Goal: Transaction & Acquisition: Purchase product/service

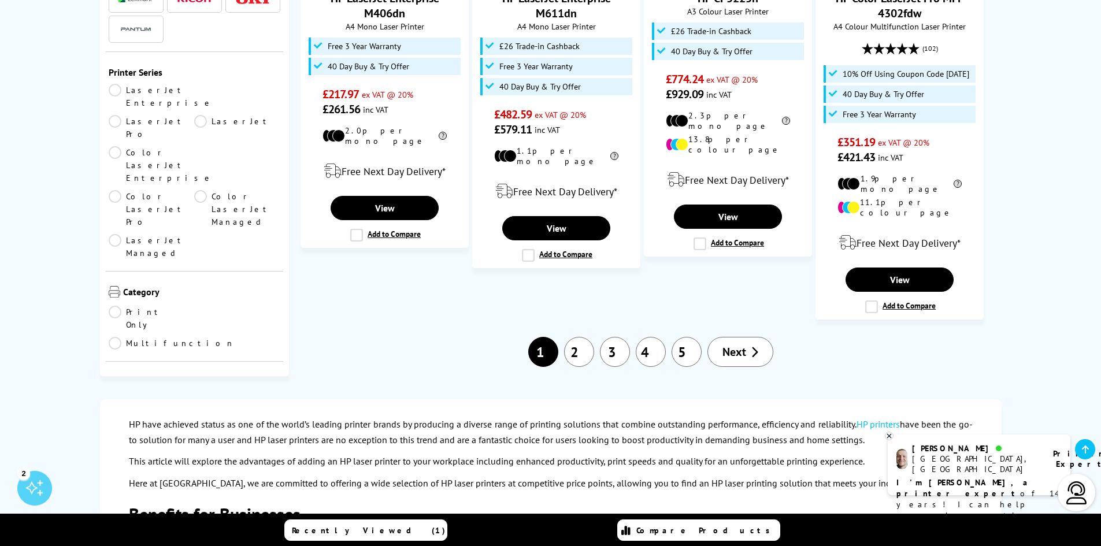
scroll to position [1387, 0]
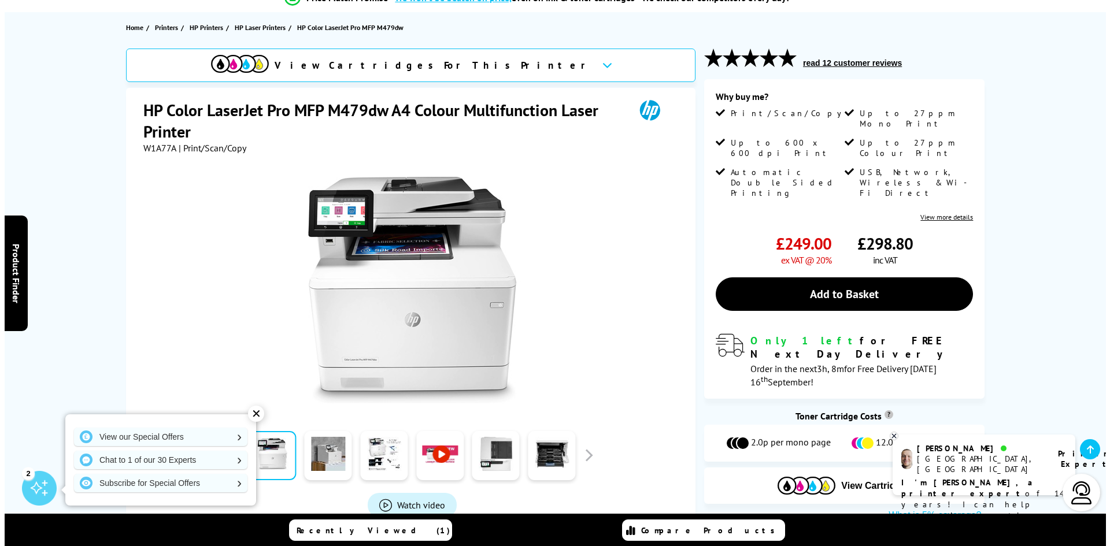
scroll to position [116, 0]
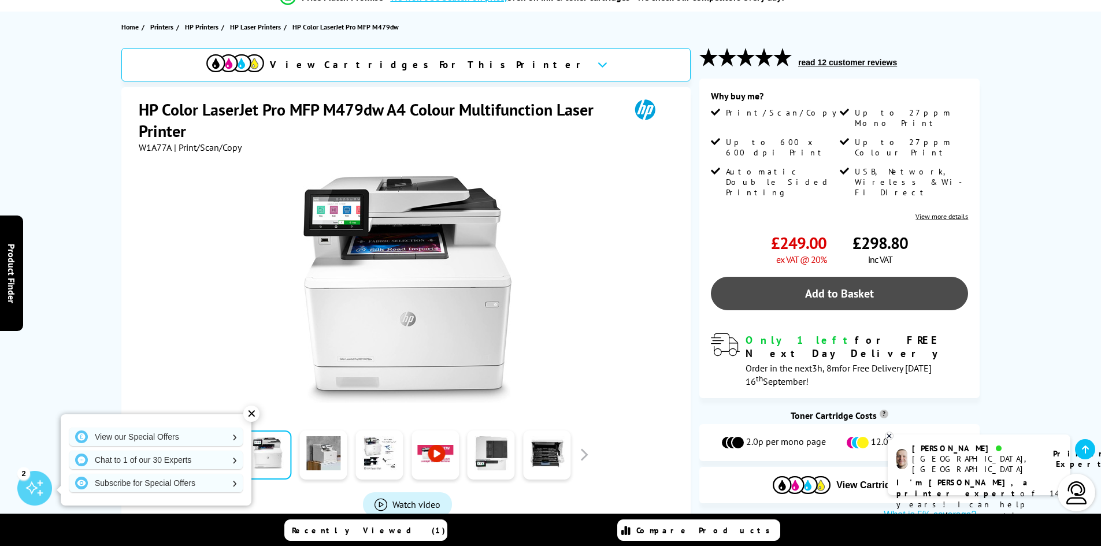
click at [853, 277] on link "Add to Basket" at bounding box center [839, 294] width 257 height 34
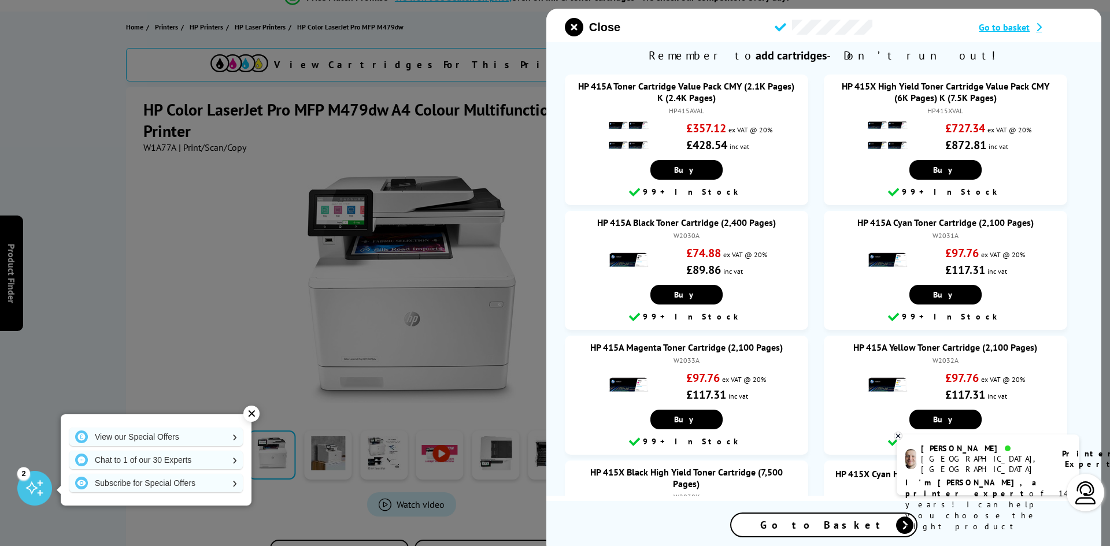
click at [839, 528] on span "Go to Basket" at bounding box center [823, 524] width 127 height 13
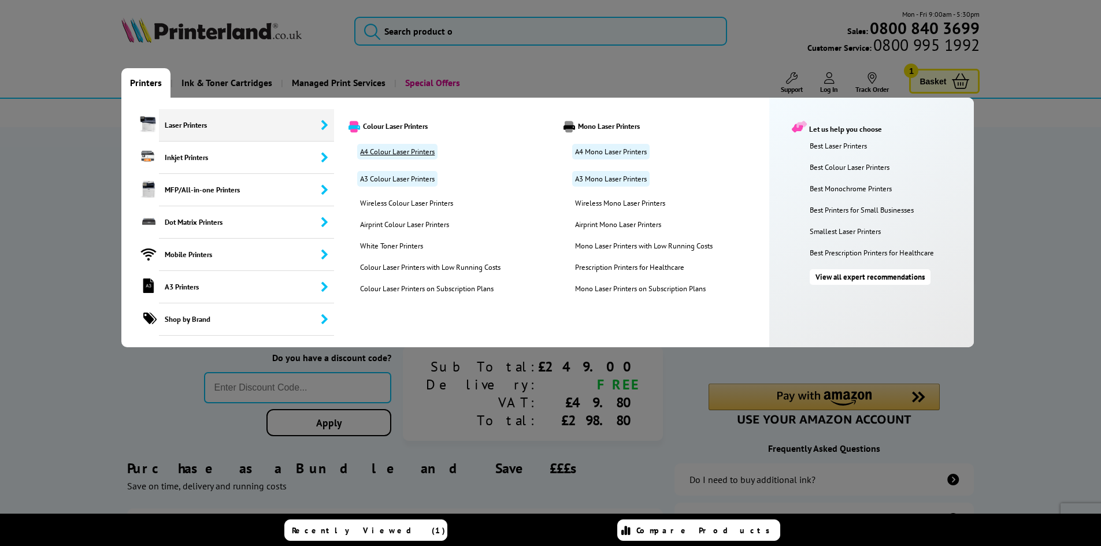
click at [395, 153] on link "A4 Colour Laser Printers" at bounding box center [397, 152] width 80 height 16
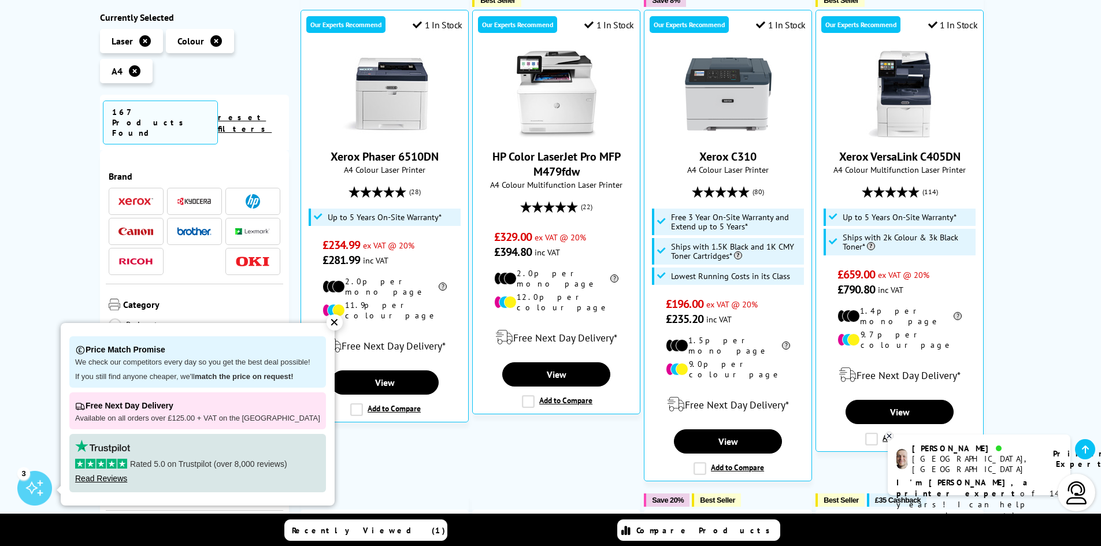
scroll to position [405, 0]
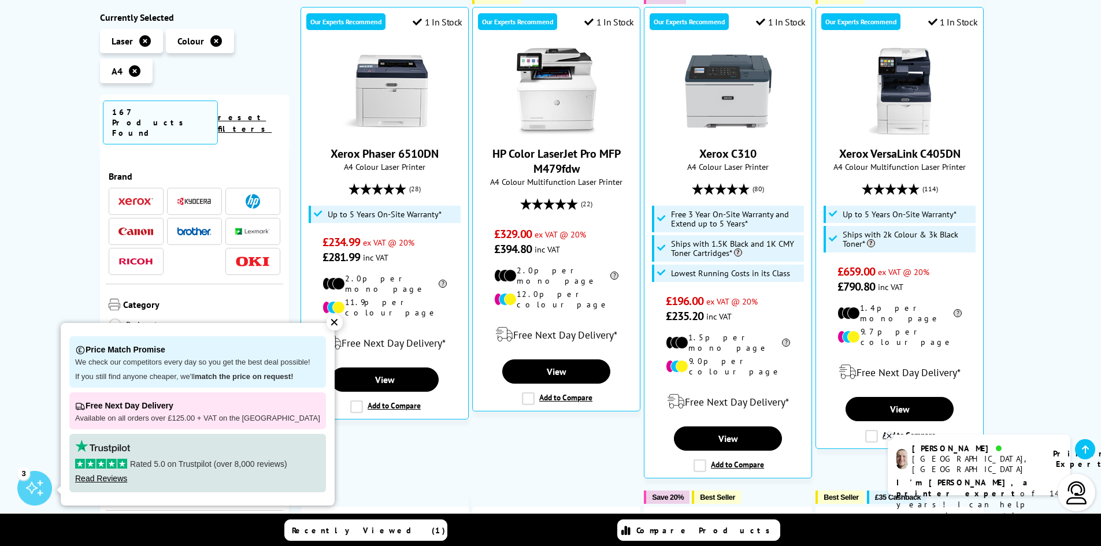
click at [327, 321] on div "✕" at bounding box center [335, 322] width 16 height 16
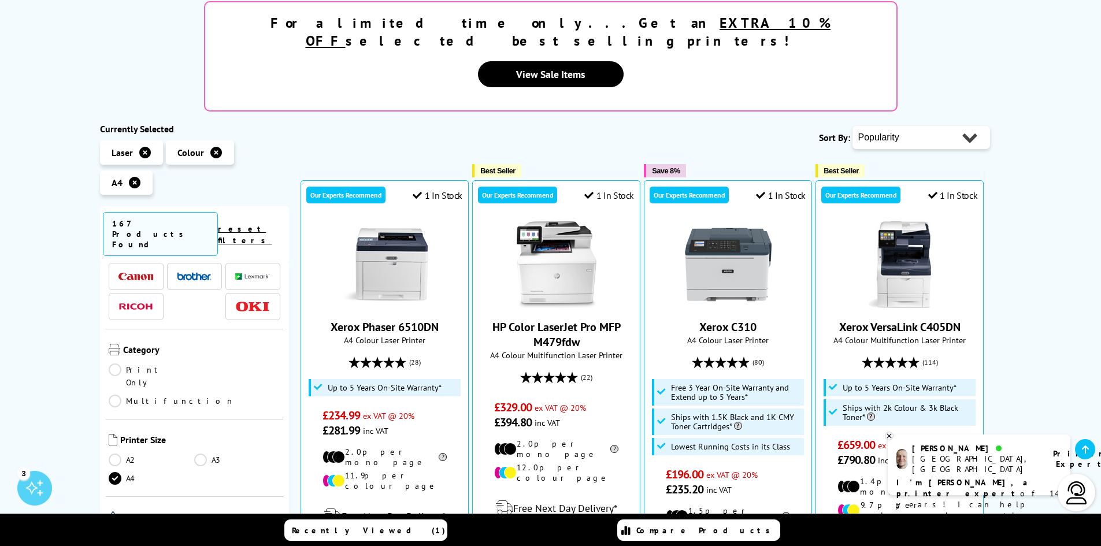
scroll to position [14, 0]
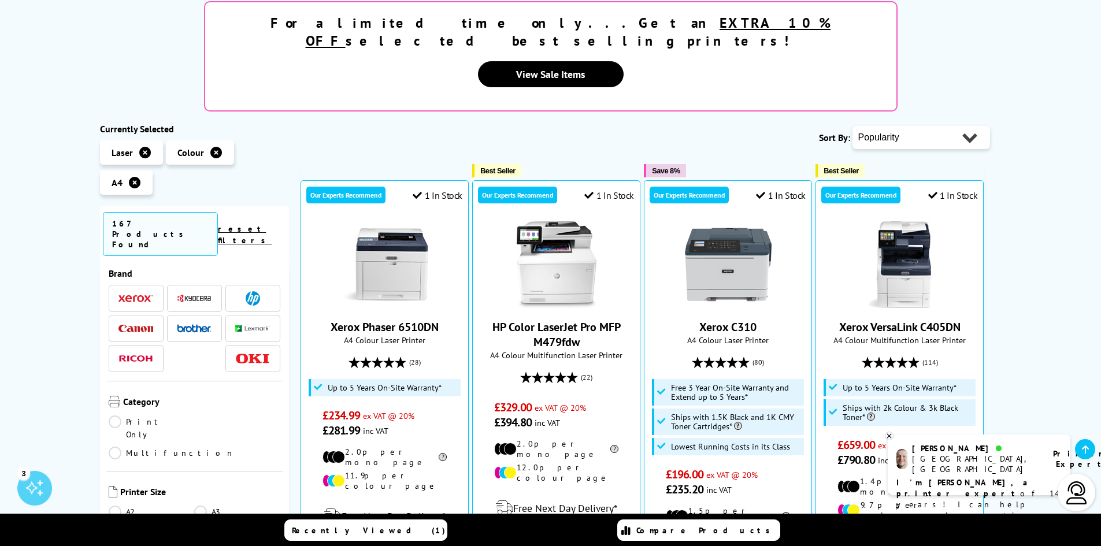
click at [246, 291] on img at bounding box center [253, 298] width 14 height 14
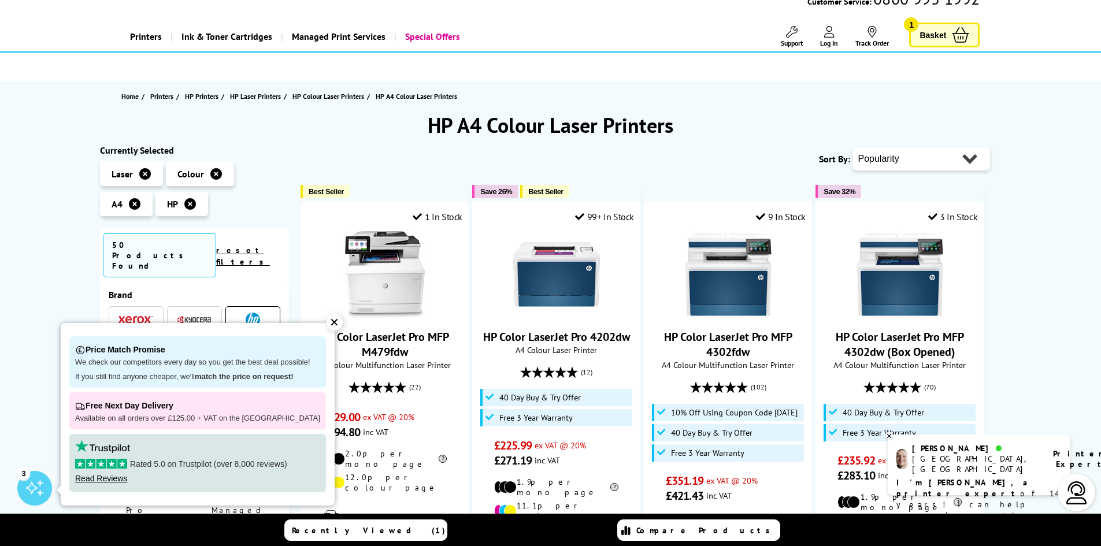
scroll to position [116, 0]
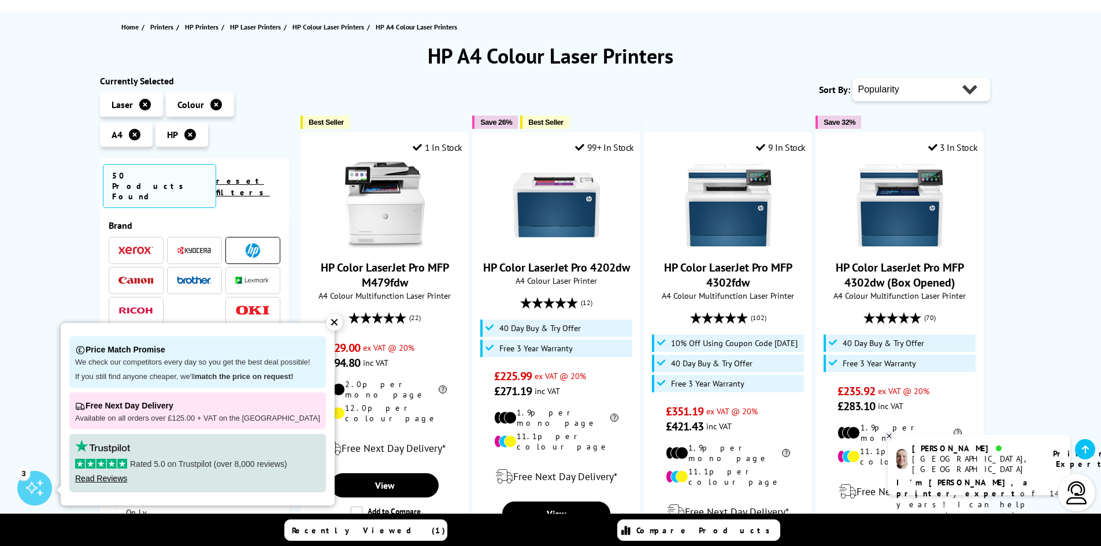
click at [327, 321] on div "✕" at bounding box center [335, 322] width 16 height 16
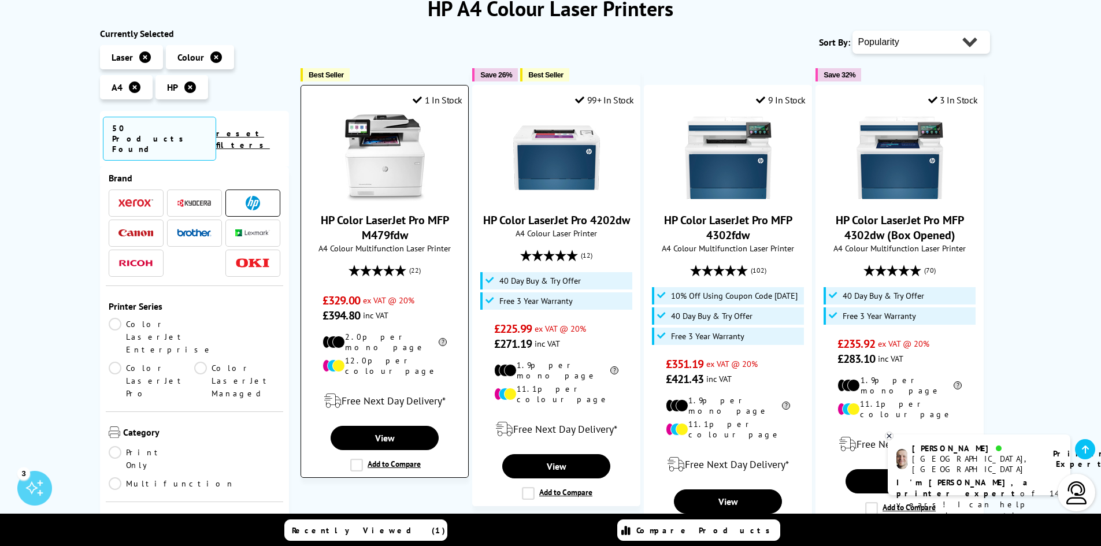
scroll to position [231, 0]
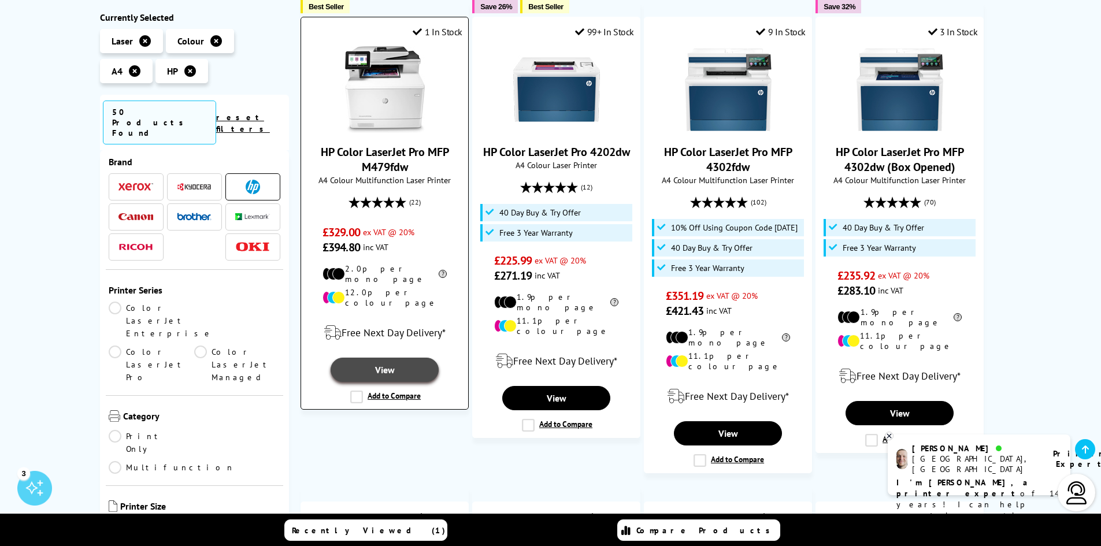
click at [401, 358] on link "View" at bounding box center [385, 370] width 108 height 24
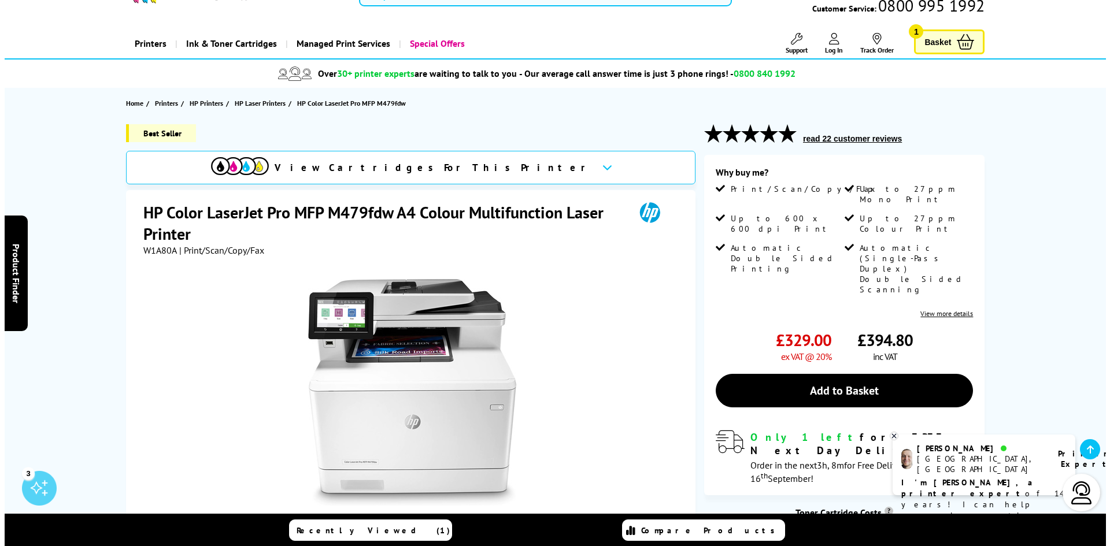
scroll to position [116, 0]
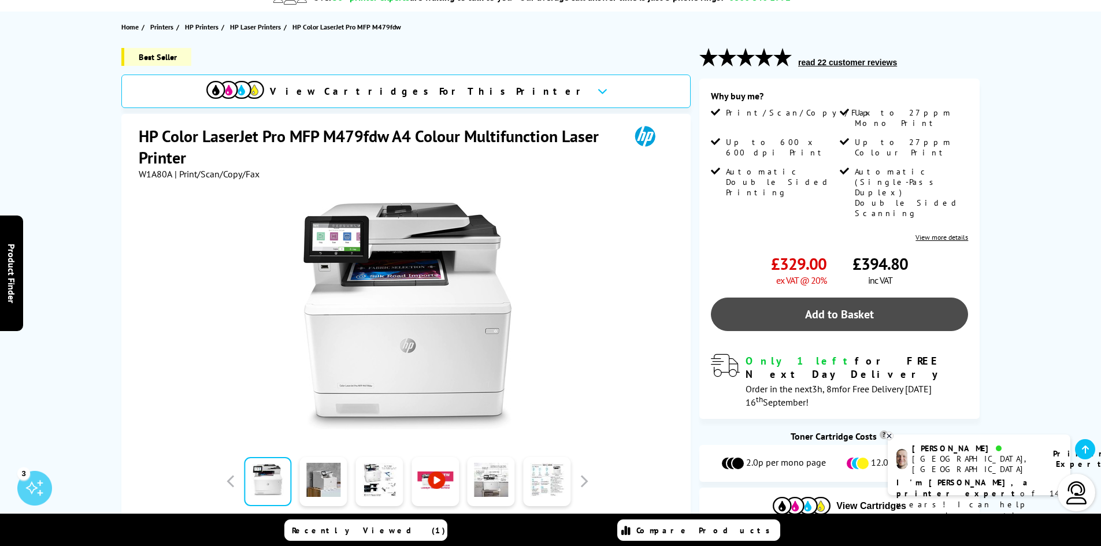
click at [826, 298] on link "Add to Basket" at bounding box center [839, 315] width 257 height 34
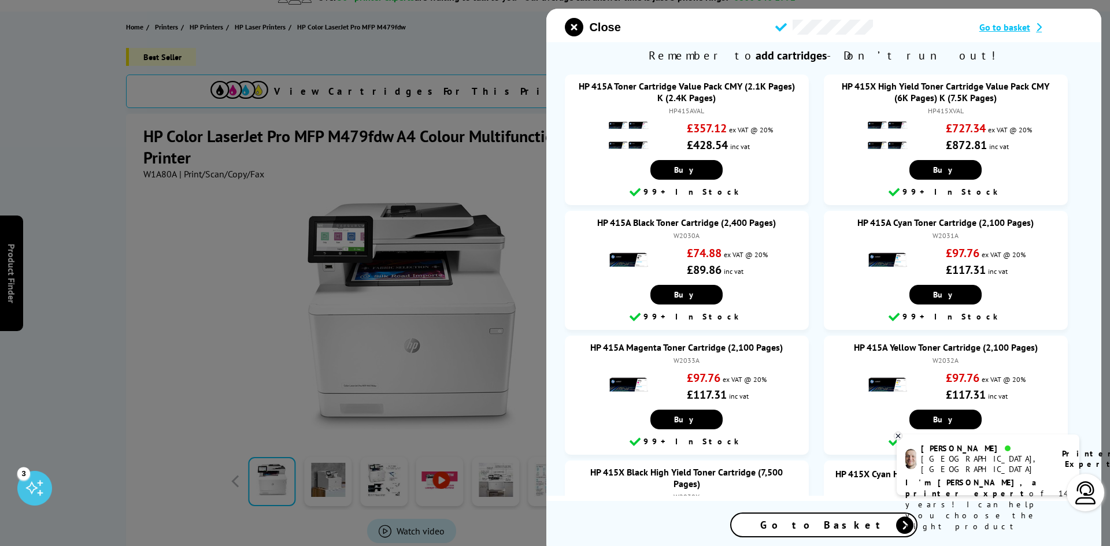
click at [875, 517] on div "Go to Basket" at bounding box center [823, 525] width 185 height 23
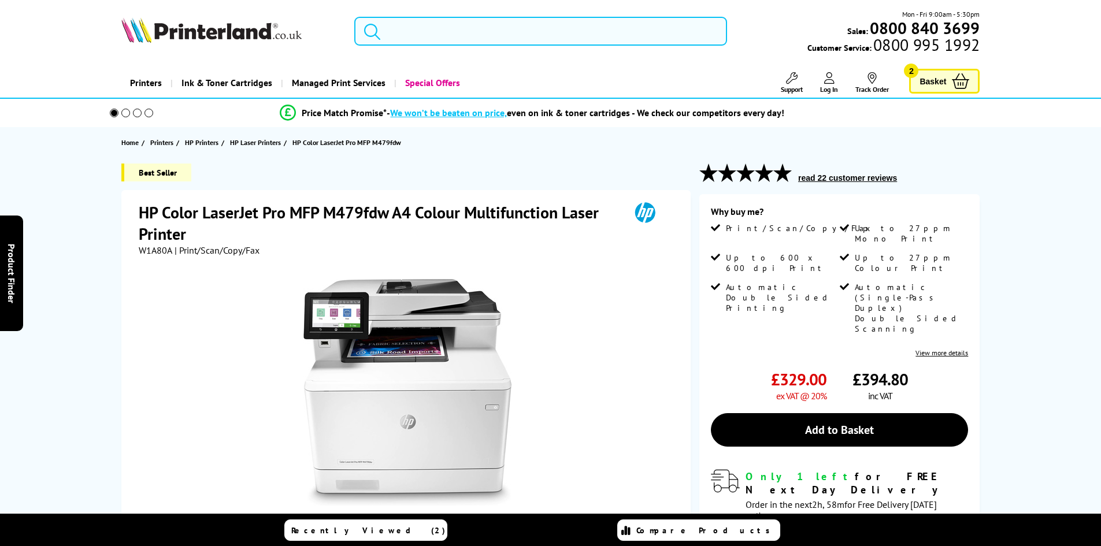
scroll to position [113, 0]
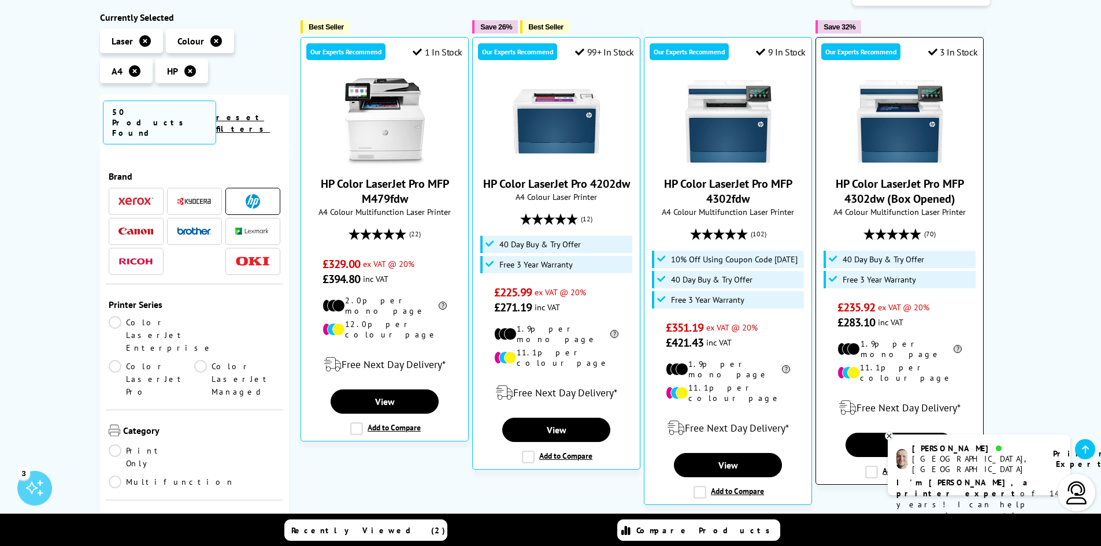
scroll to position [231, 0]
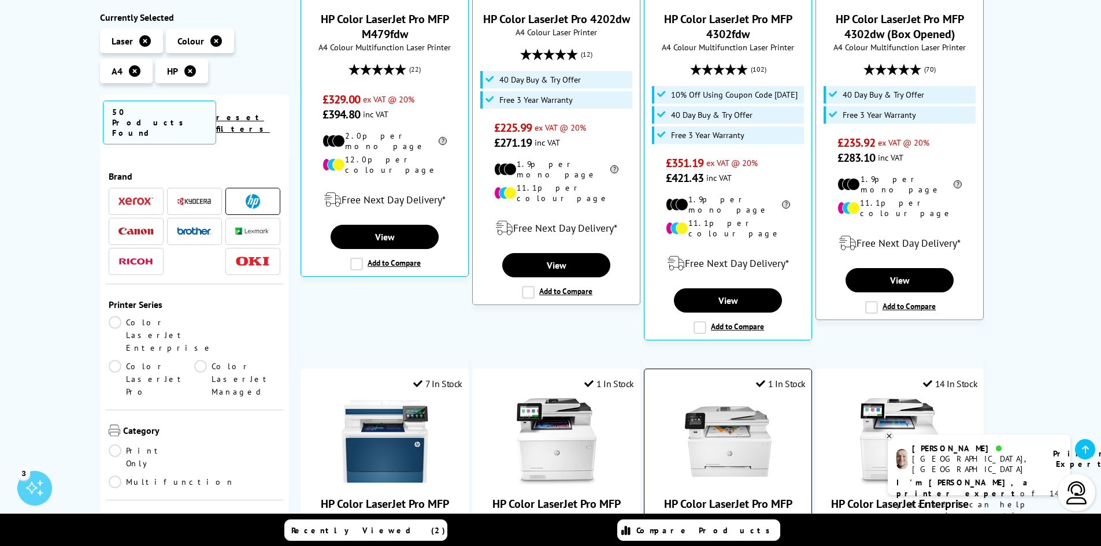
scroll to position [347, 0]
